Goal: Find specific page/section: Find specific page/section

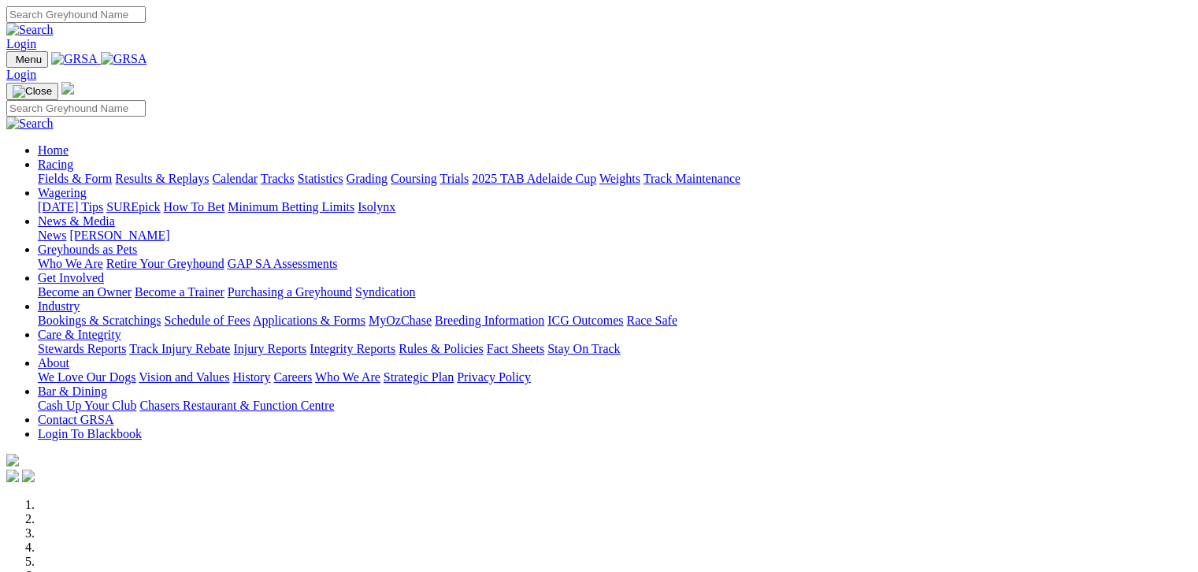
click at [63, 172] on link "Fields & Form" at bounding box center [75, 178] width 74 height 13
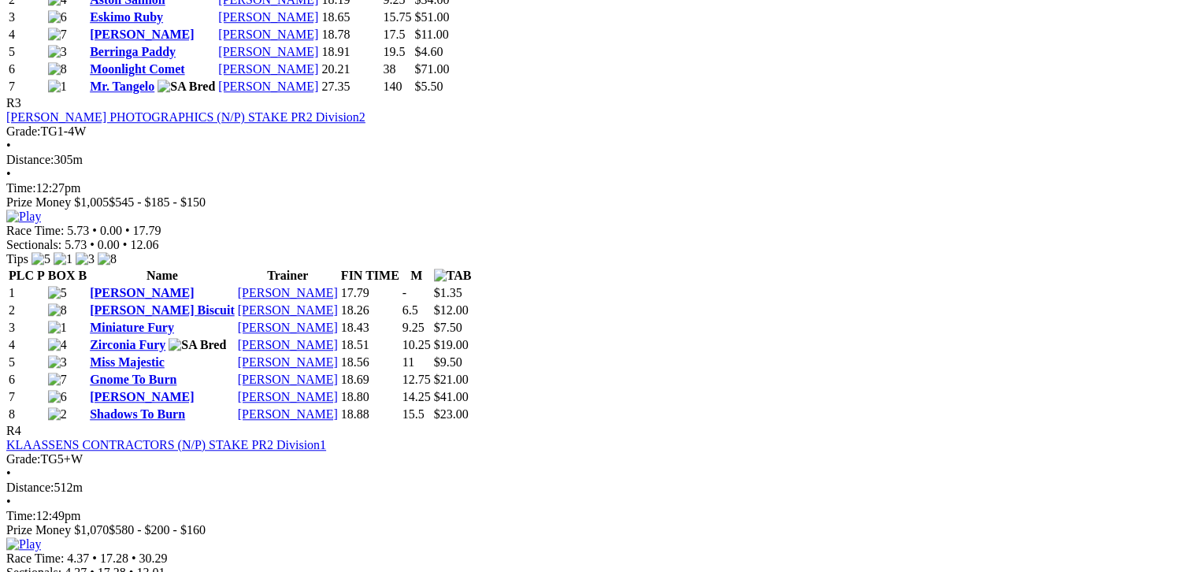
scroll to position [591, 0]
